Goal: Download file/media

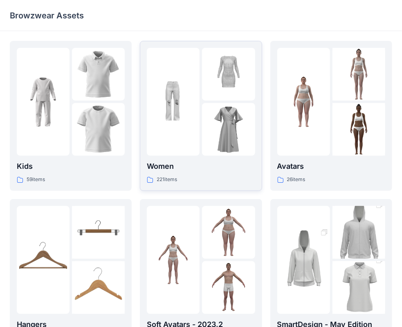
click at [181, 157] on div "Women 221 items" at bounding box center [201, 116] width 108 height 136
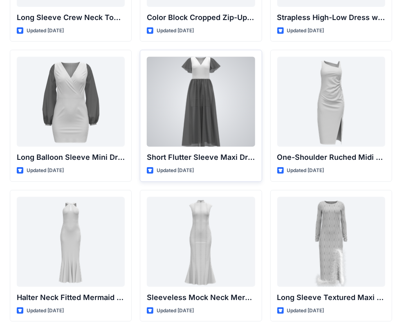
scroll to position [303, 0]
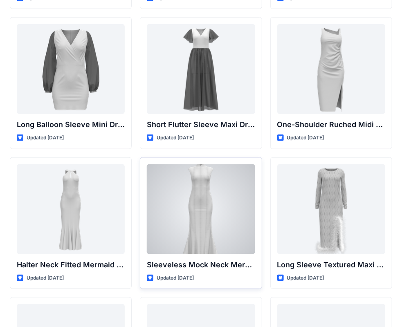
click at [194, 195] on div at bounding box center [201, 209] width 108 height 90
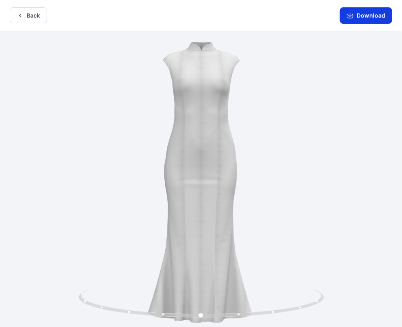
click at [361, 16] on button "Download" at bounding box center [365, 15] width 52 height 16
click at [28, 9] on button "Back" at bounding box center [28, 15] width 37 height 16
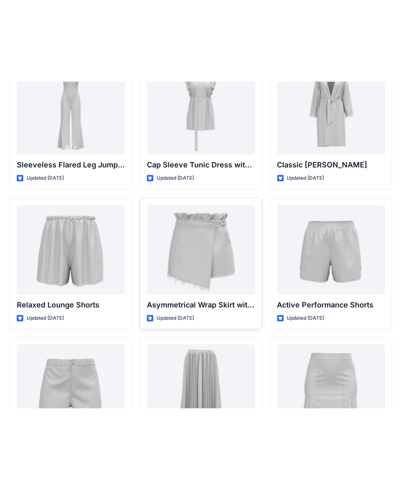
scroll to position [1816, 0]
